Goal: Navigation & Orientation: Find specific page/section

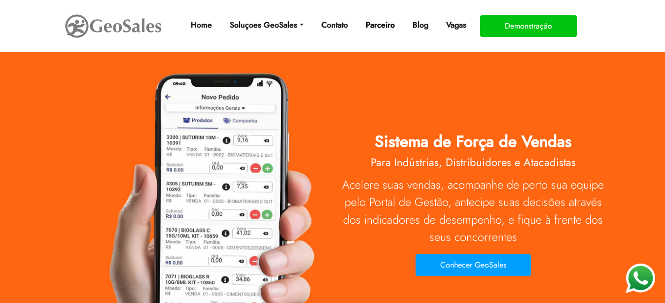
click at [384, 23] on link "Parceiro" at bounding box center [380, 25] width 37 height 20
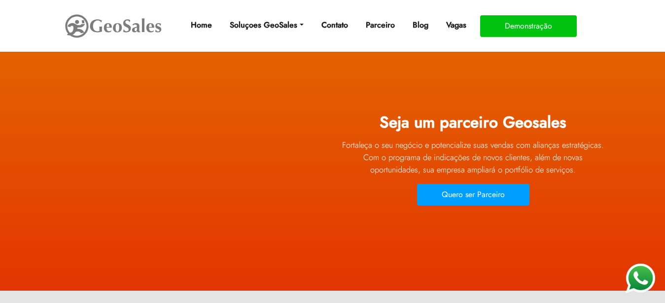
click at [134, 25] on img at bounding box center [113, 26] width 99 height 28
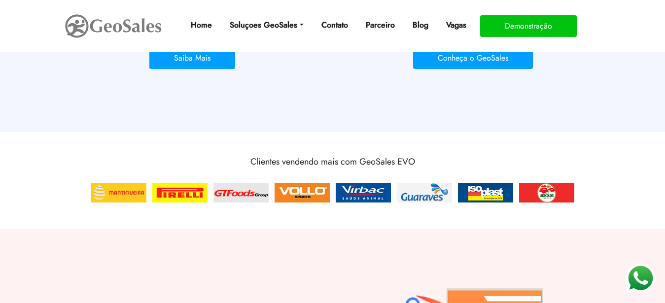
scroll to position [905, 0]
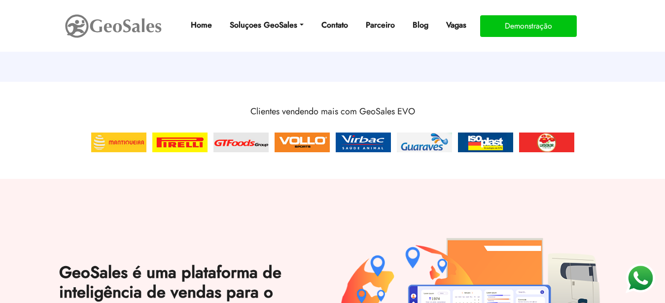
click at [560, 150] on img at bounding box center [546, 143] width 59 height 24
click at [472, 150] on img at bounding box center [485, 143] width 59 height 24
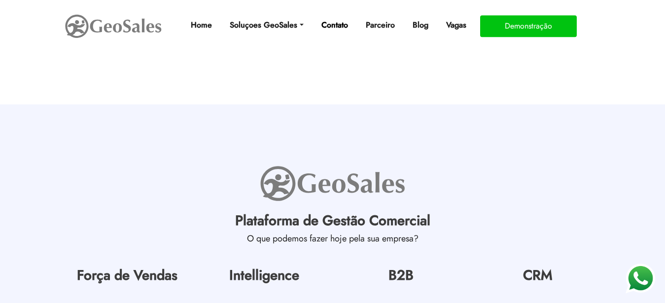
scroll to position [4401, 0]
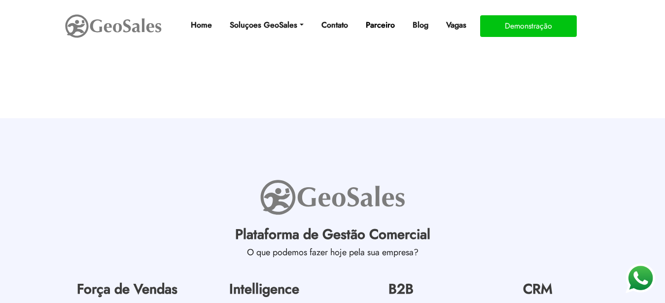
click at [384, 28] on link "Parceiro" at bounding box center [380, 25] width 37 height 20
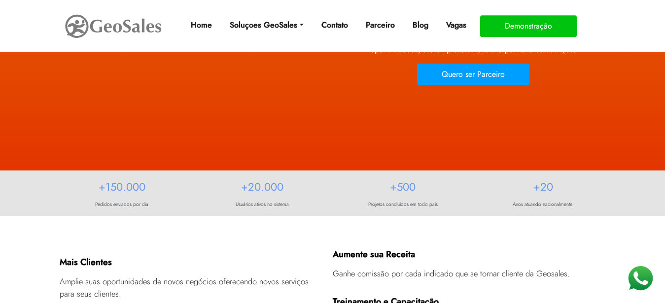
scroll to position [50, 0]
